Goal: Transaction & Acquisition: Purchase product/service

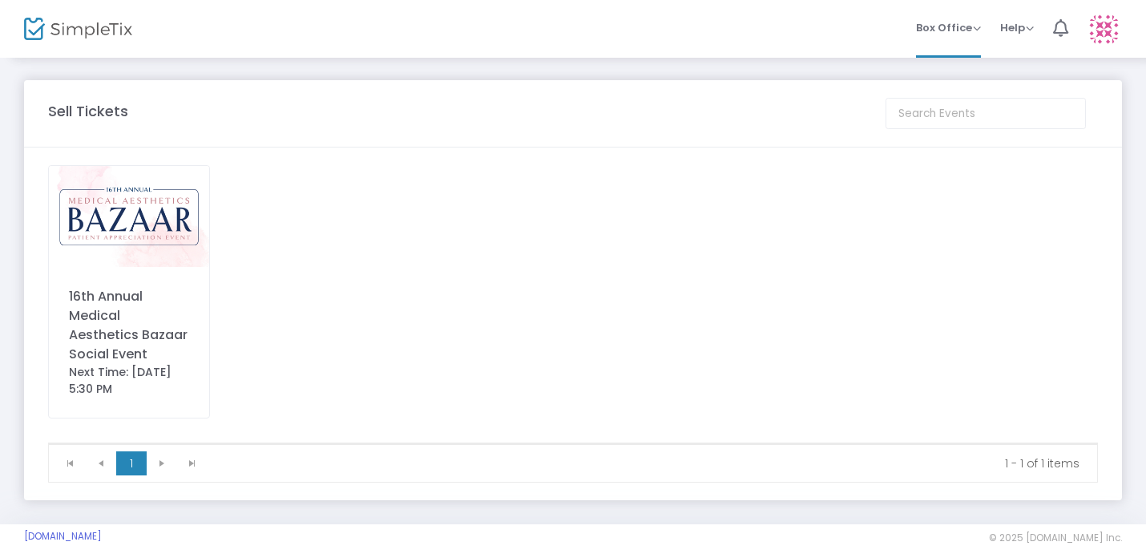
click at [143, 332] on div "16th Annual Medical Aesthetics Bazaar Social Event" at bounding box center [129, 325] width 120 height 77
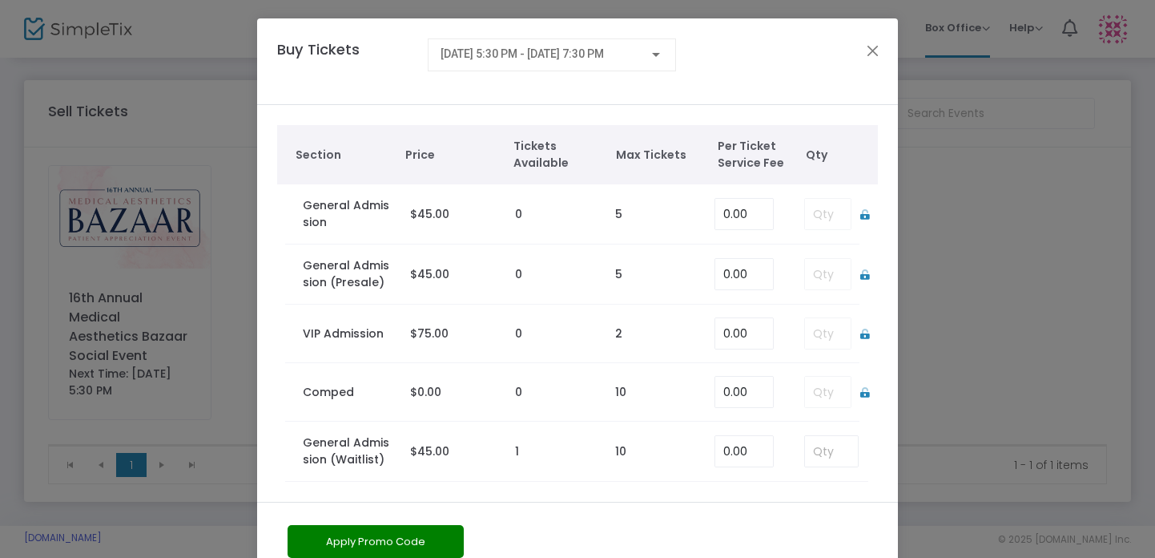
click at [828, 218] on td at bounding box center [823, 214] width 71 height 60
click at [824, 455] on input at bounding box center [831, 451] width 53 height 30
type input "1"
drag, startPoint x: 476, startPoint y: 526, endPoint x: 520, endPoint y: 518, distance: 44.9
click at [479, 526] on div "Apply Promo Code" at bounding box center [528, 544] width 497 height 38
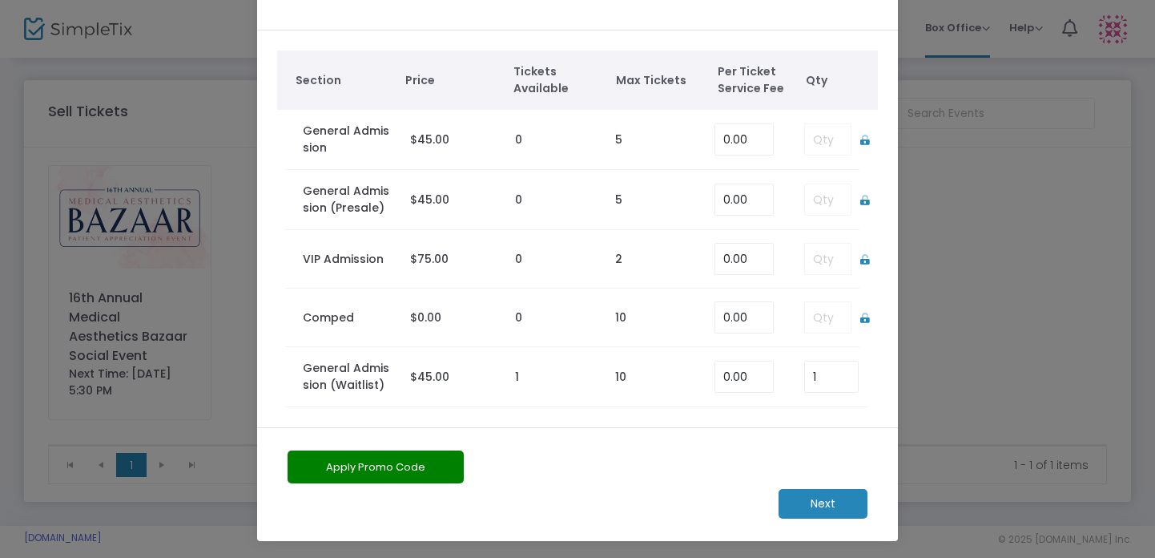
scroll to position [76, 0]
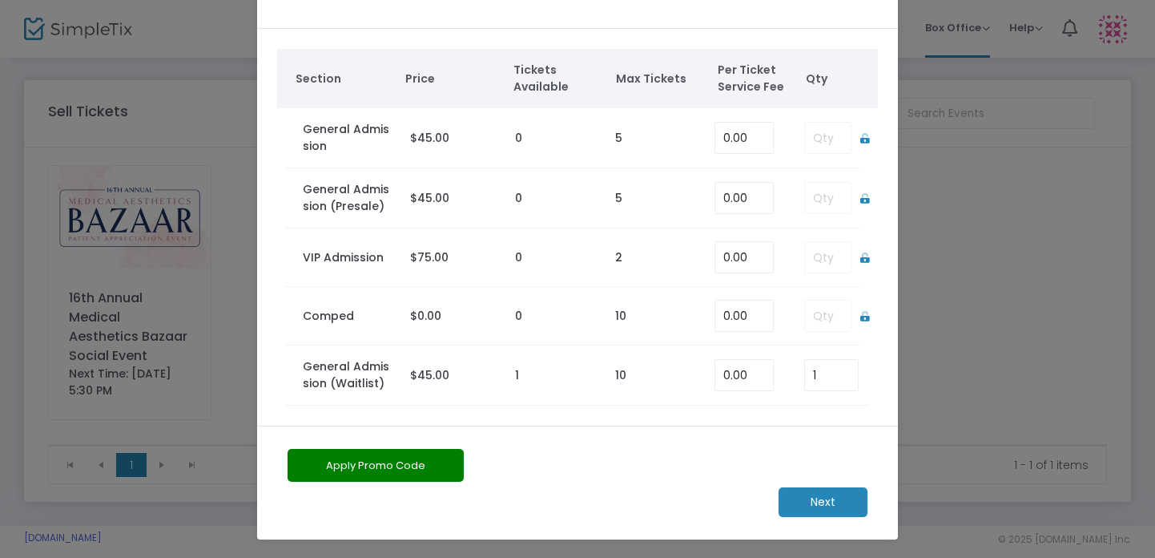
click at [833, 500] on m-button "Next" at bounding box center [823, 502] width 89 height 30
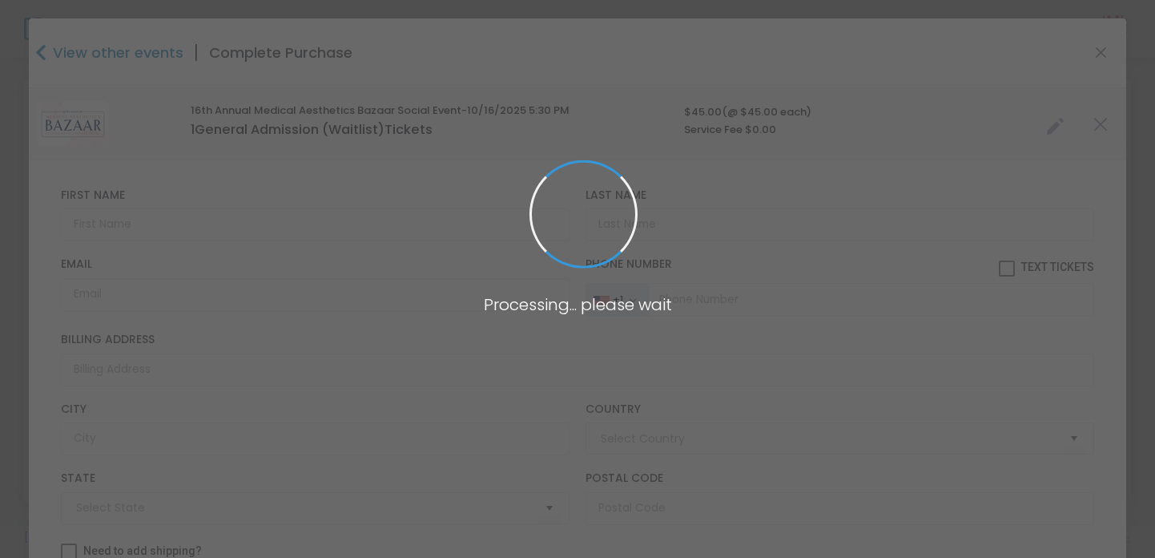
type input "[GEOGRAPHIC_DATA]"
type input "[US_STATE]"
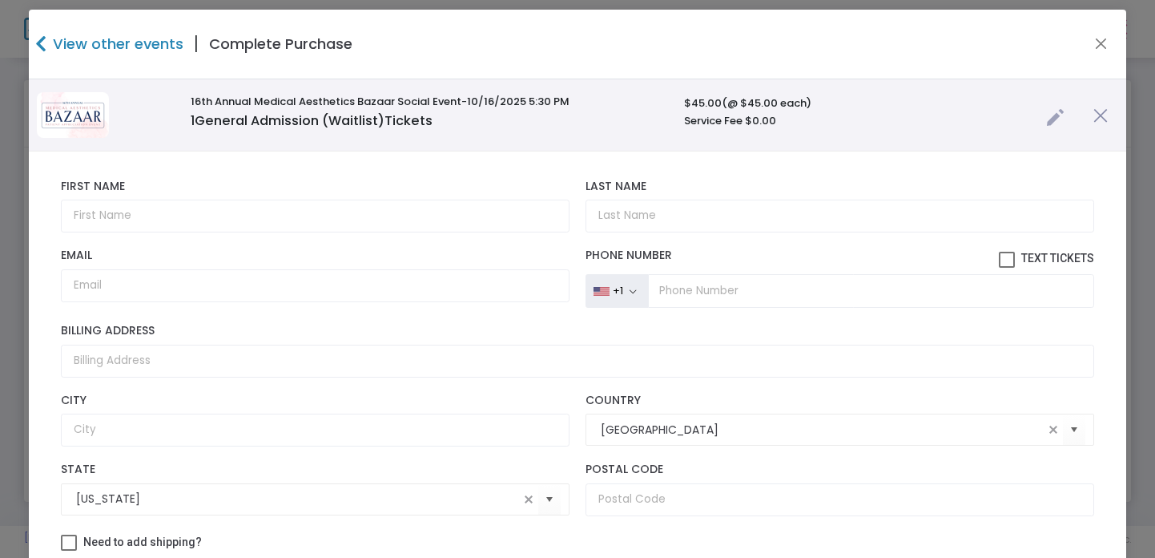
scroll to position [0, 0]
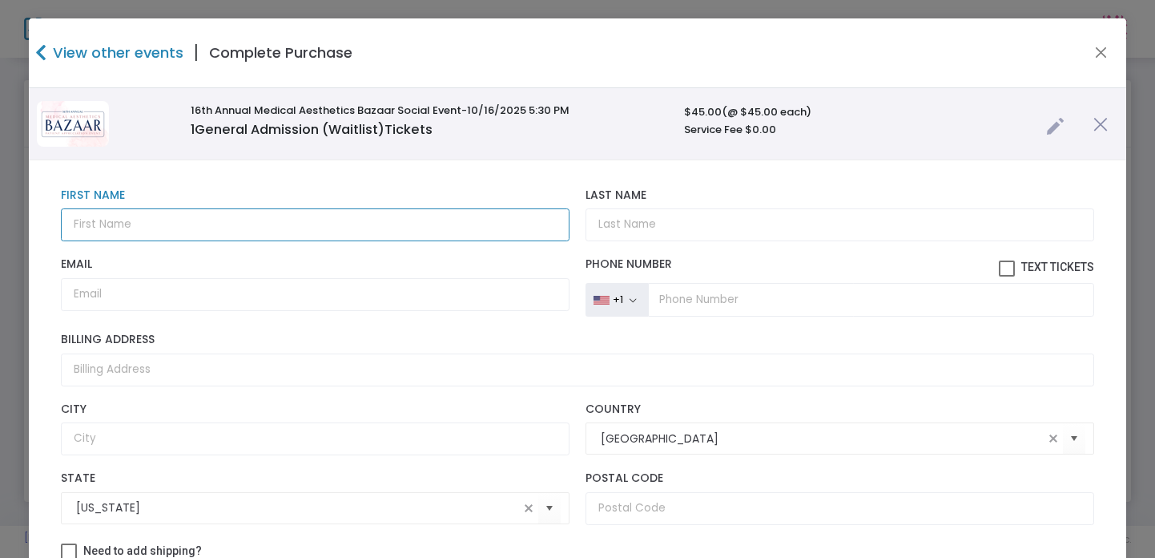
click at [149, 230] on input "text" at bounding box center [315, 224] width 509 height 33
type input "[PERSON_NAME]"
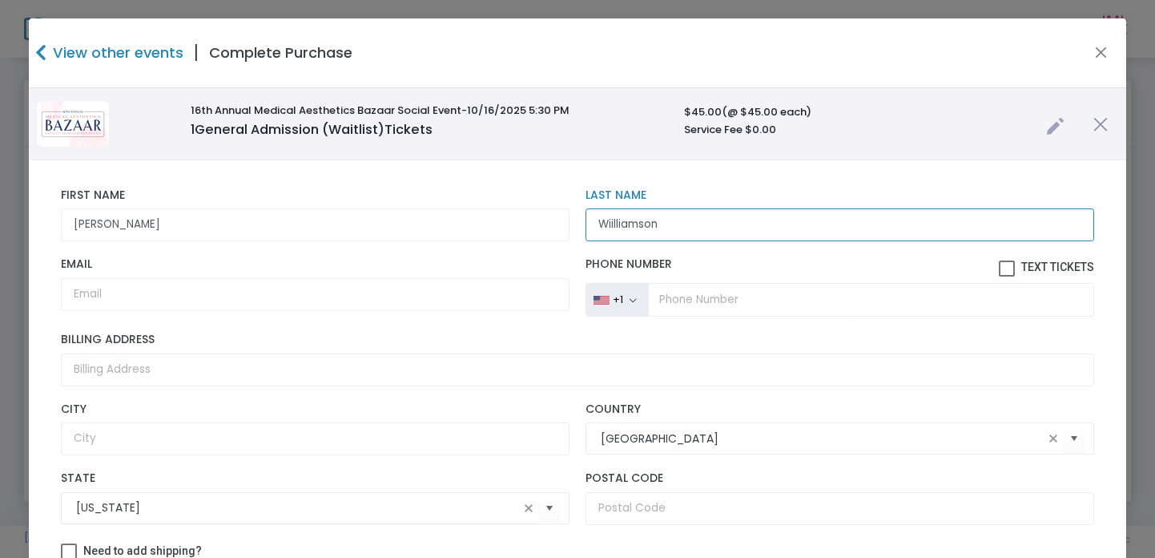
type input "Wiilliamson"
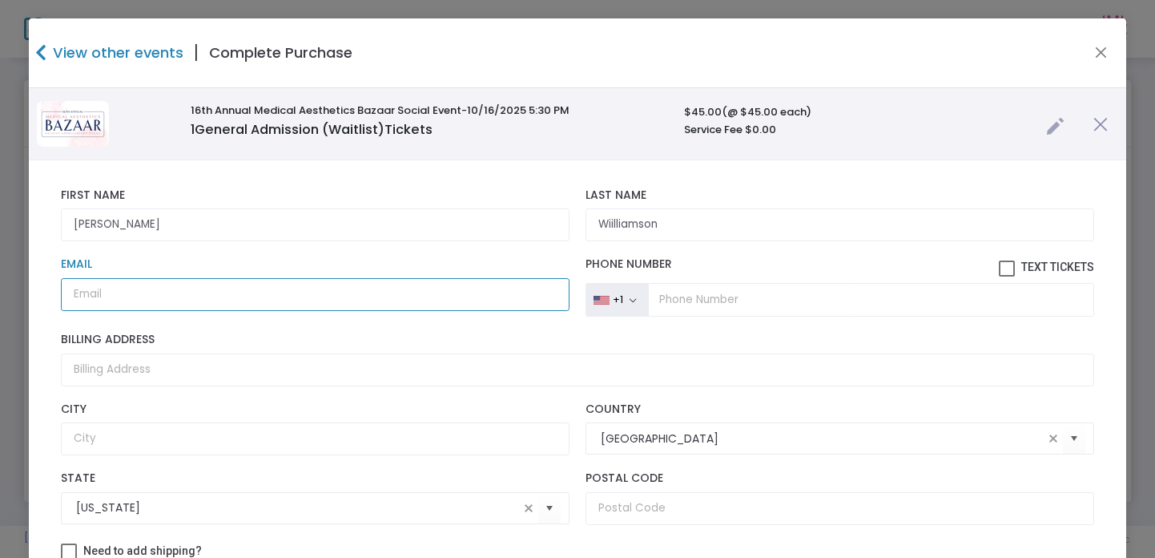
click at [123, 296] on input "Email" at bounding box center [315, 294] width 509 height 33
click at [125, 300] on input "Email" at bounding box center [315, 294] width 509 height 33
paste input "[EMAIL_ADDRESS][DOMAIN_NAME]"
type input "[EMAIL_ADDRESS][DOMAIN_NAME]"
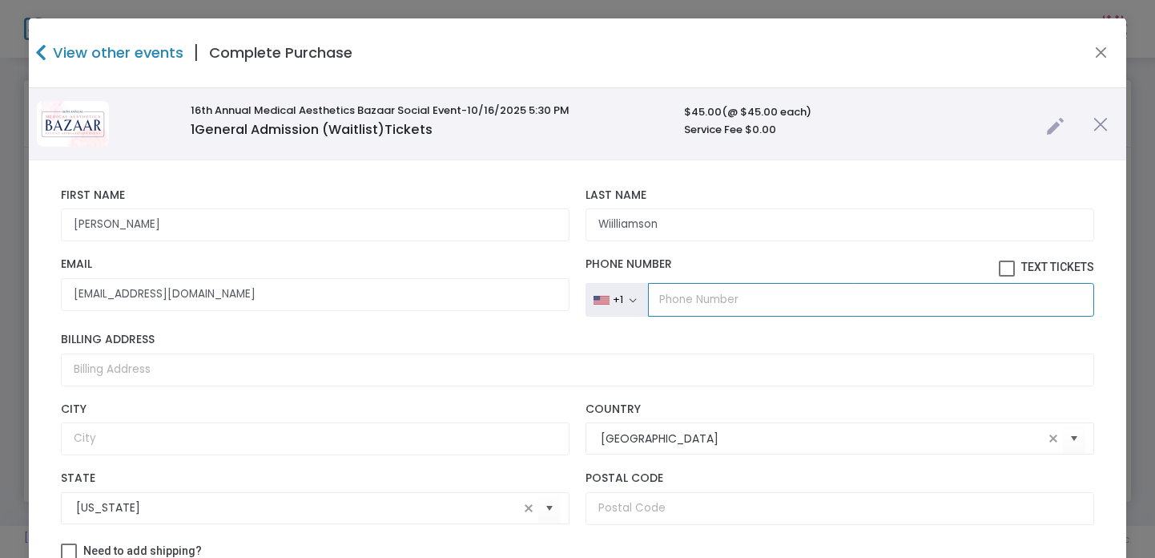
click at [690, 300] on input "tel" at bounding box center [871, 300] width 446 height 34
click at [676, 304] on input "tel" at bounding box center [871, 300] width 446 height 34
click at [665, 304] on input "tel" at bounding box center [871, 300] width 446 height 34
paste input "[PHONE_NUMBER]"
type input "[PHONE_NUMBER]"
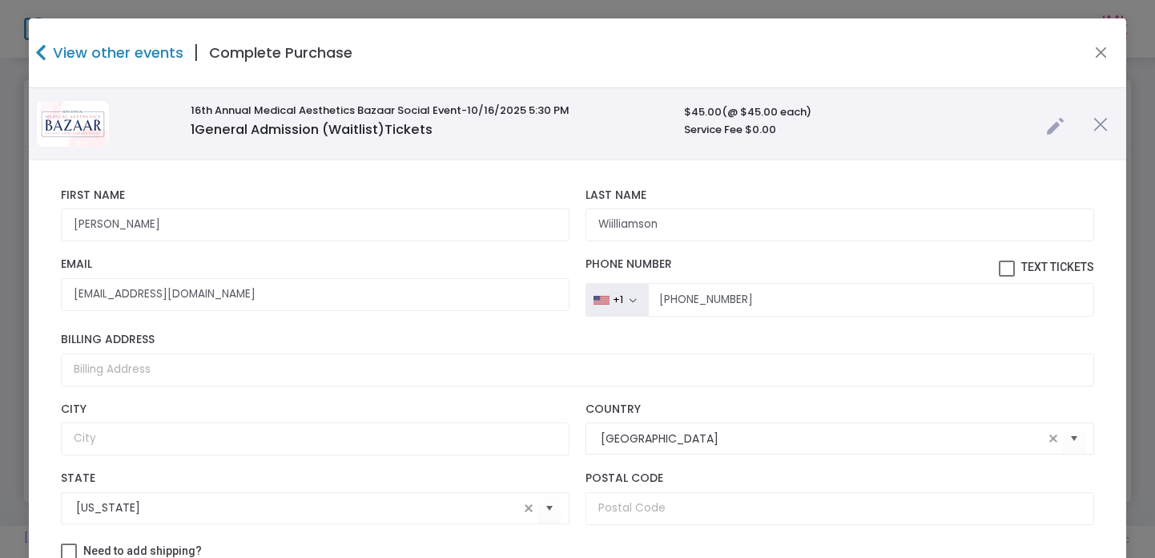
drag, startPoint x: 728, startPoint y: 263, endPoint x: 705, endPoint y: 269, distance: 24.1
click at [728, 263] on label "Phone Number Text Tickets" at bounding box center [840, 266] width 509 height 19
click at [1006, 276] on input "Text Tickets" at bounding box center [1006, 276] width 1 height 1
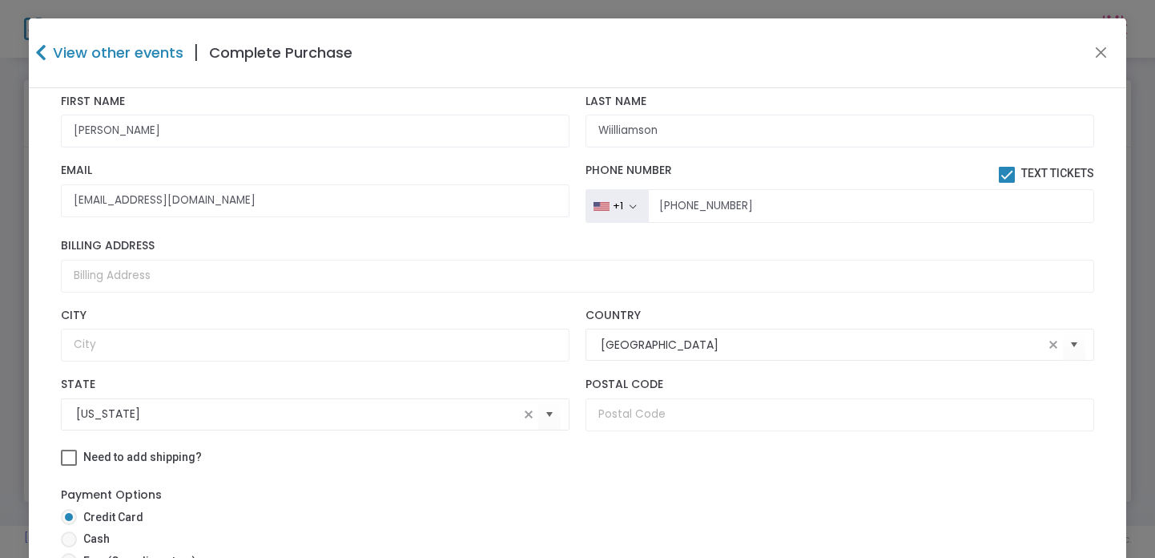
scroll to position [83, 0]
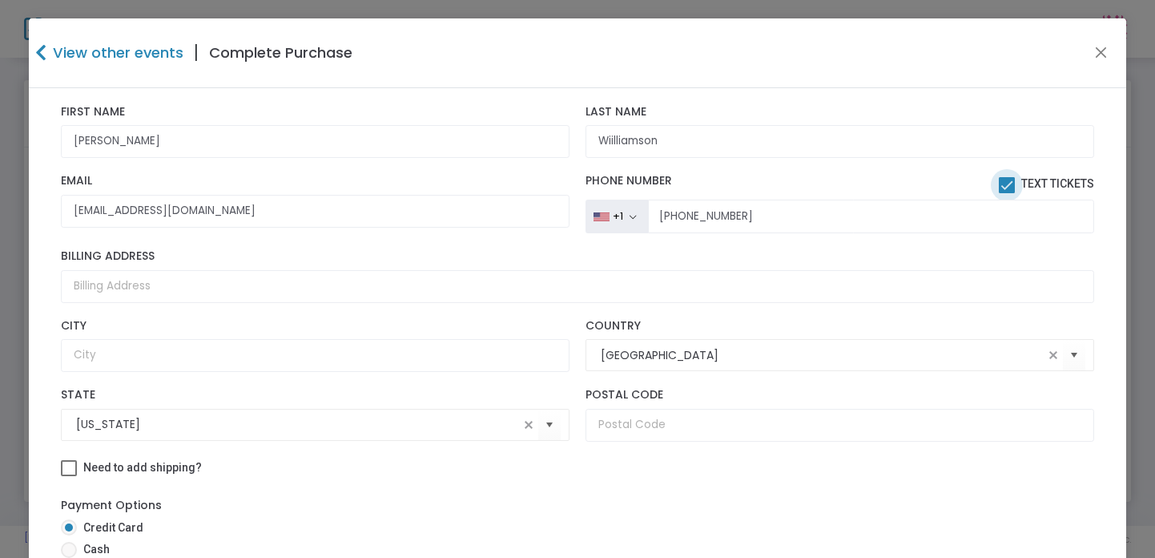
click at [999, 182] on span at bounding box center [1007, 185] width 16 height 16
click at [1006, 193] on input "Text Tickets" at bounding box center [1006, 193] width 1 height 1
checkbox input "false"
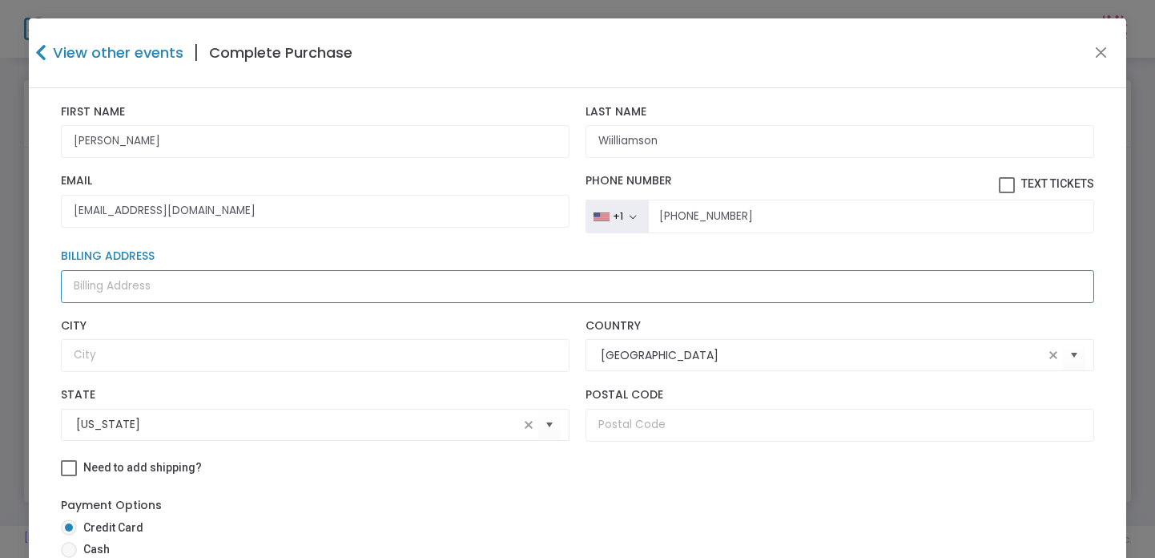
click at [167, 284] on input "Billing Address" at bounding box center [577, 286] width 1033 height 33
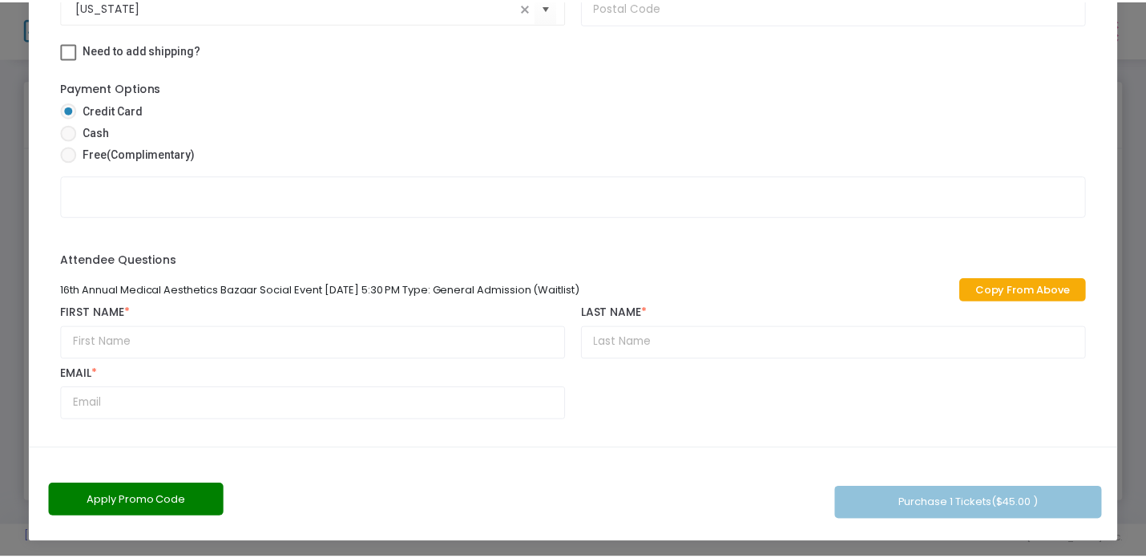
scroll to position [199, 0]
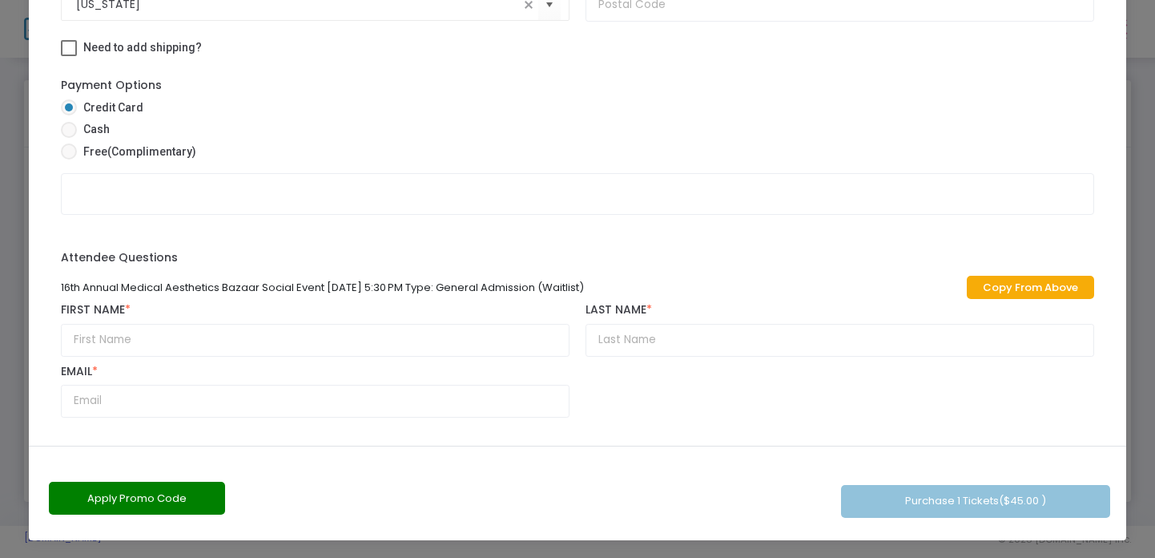
click at [1017, 288] on link "Copy From Above" at bounding box center [1030, 287] width 127 height 23
type input "[PERSON_NAME]"
type input "Wiilliamson"
type input "[EMAIL_ADDRESS][DOMAIN_NAME]"
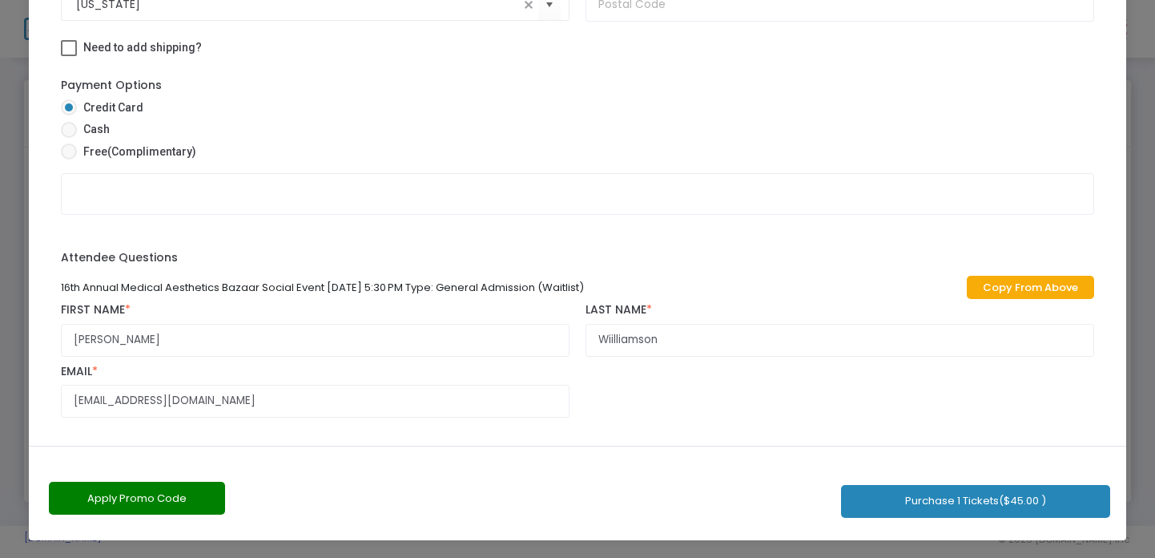
click at [968, 502] on button "Purchase 1 Tickets ($45.00 )" at bounding box center [975, 501] width 269 height 33
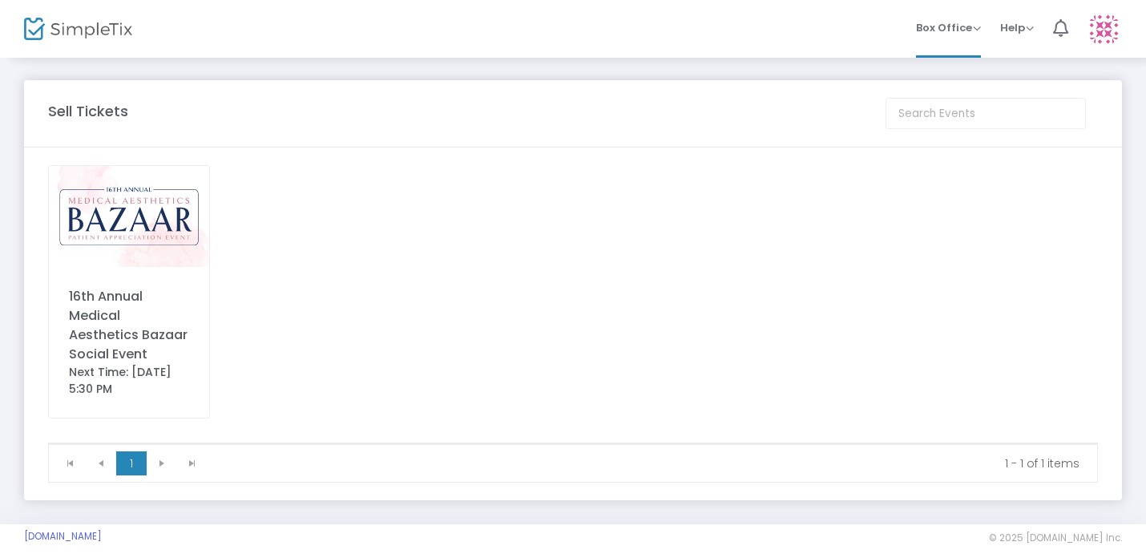
scroll to position [0, 0]
